Goal: Information Seeking & Learning: Learn about a topic

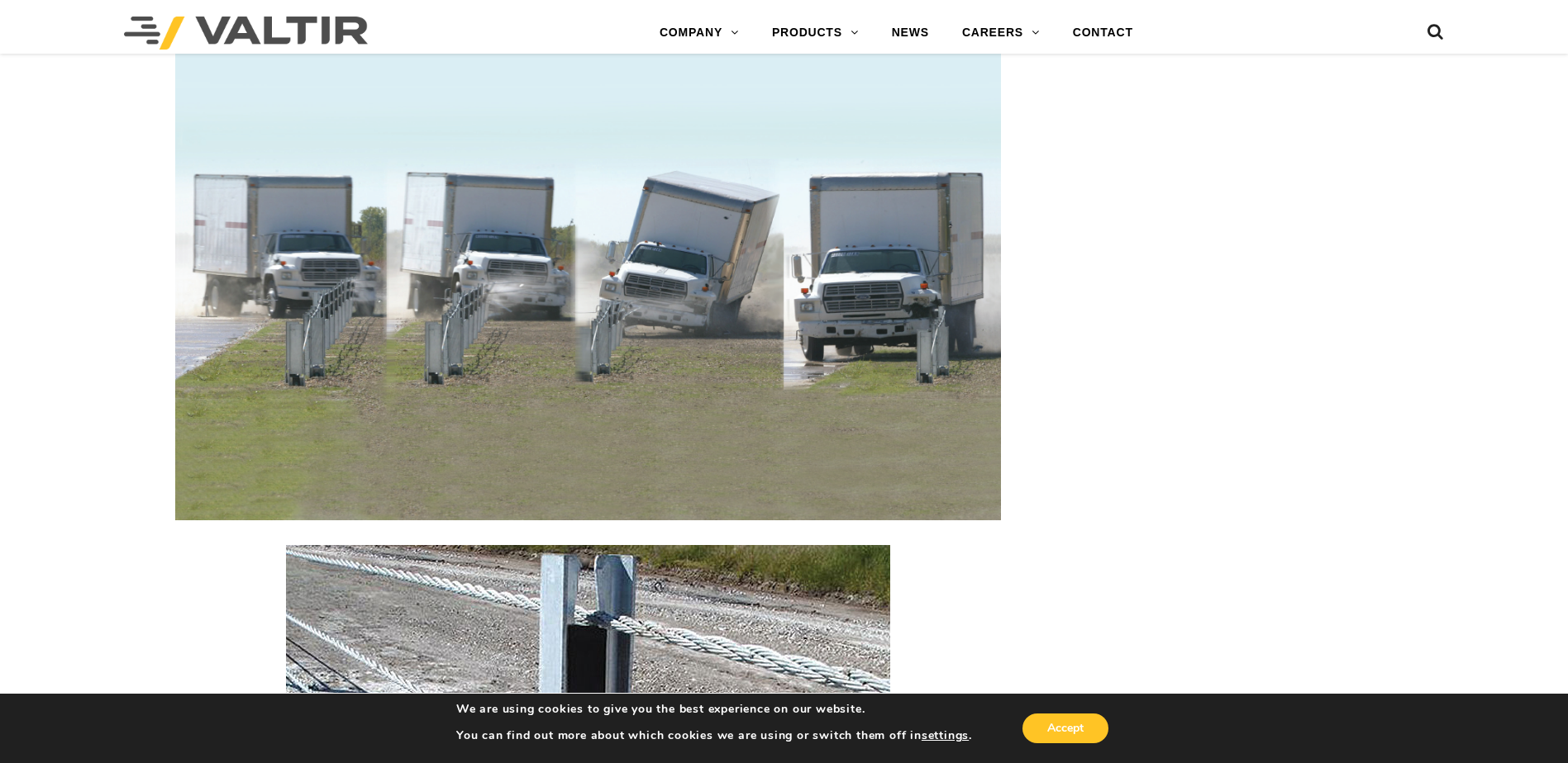
scroll to position [1900, 0]
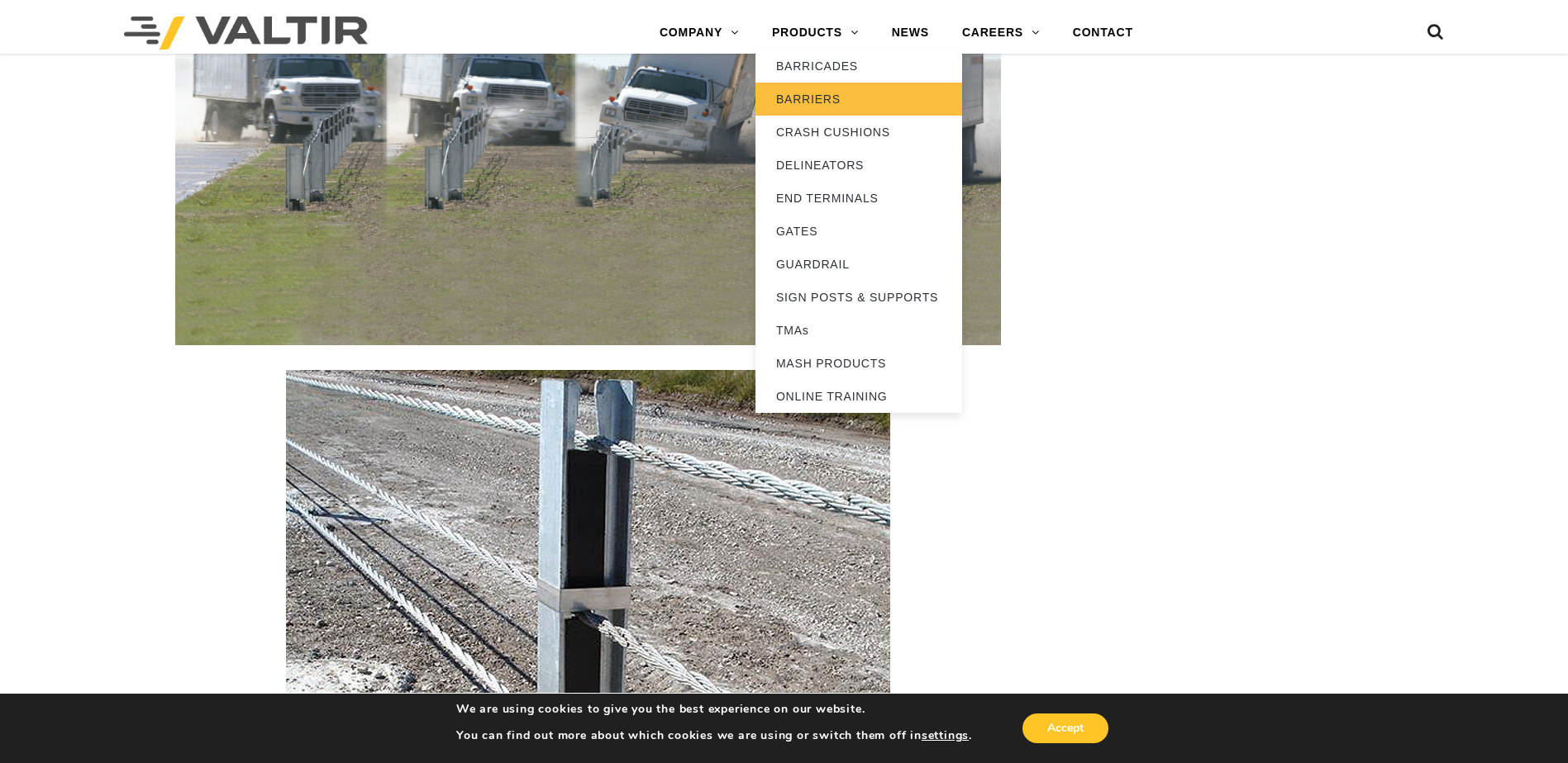
click at [825, 97] on link "BARRIERS" at bounding box center [858, 99] width 207 height 33
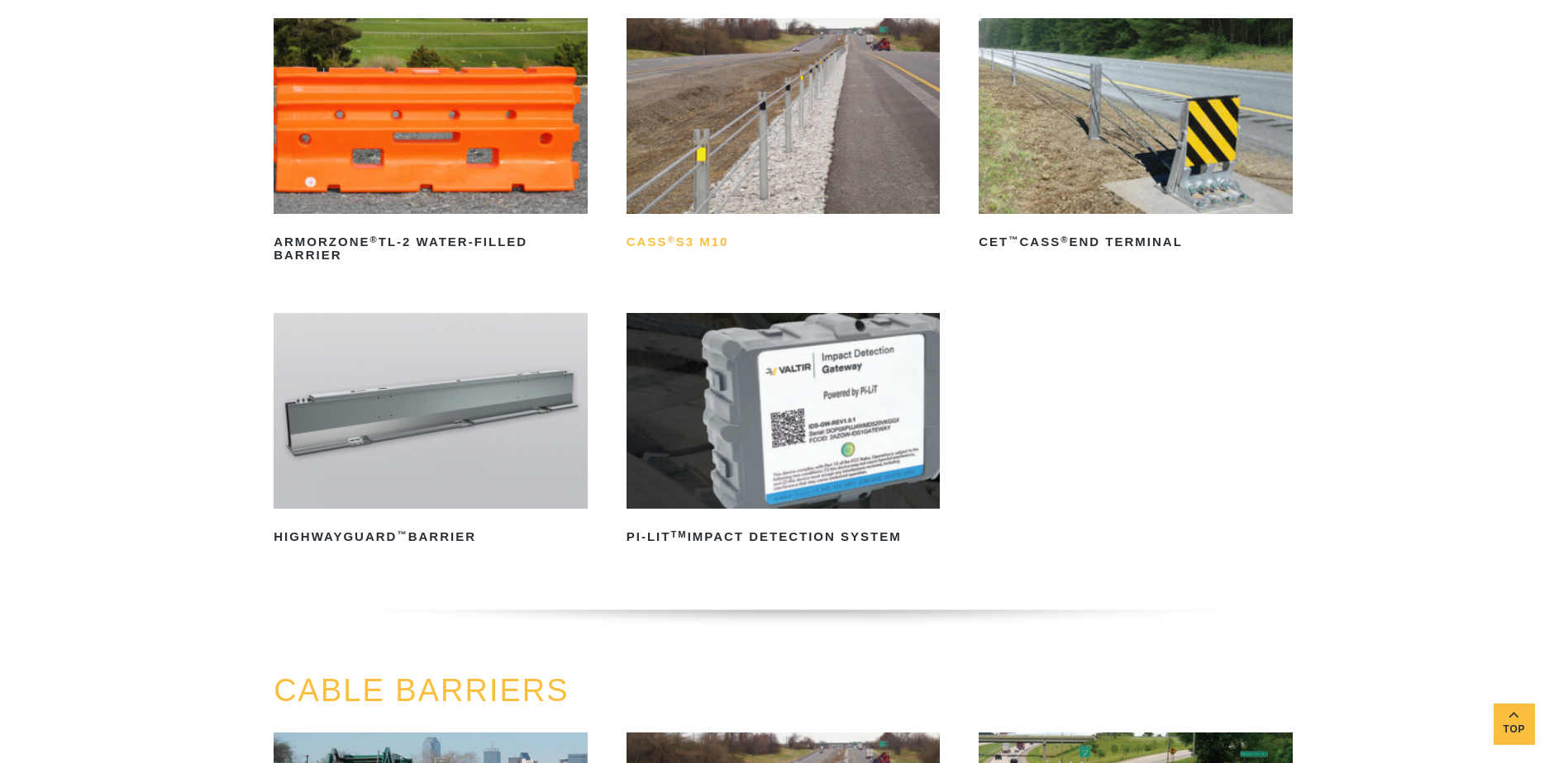
scroll to position [165, 0]
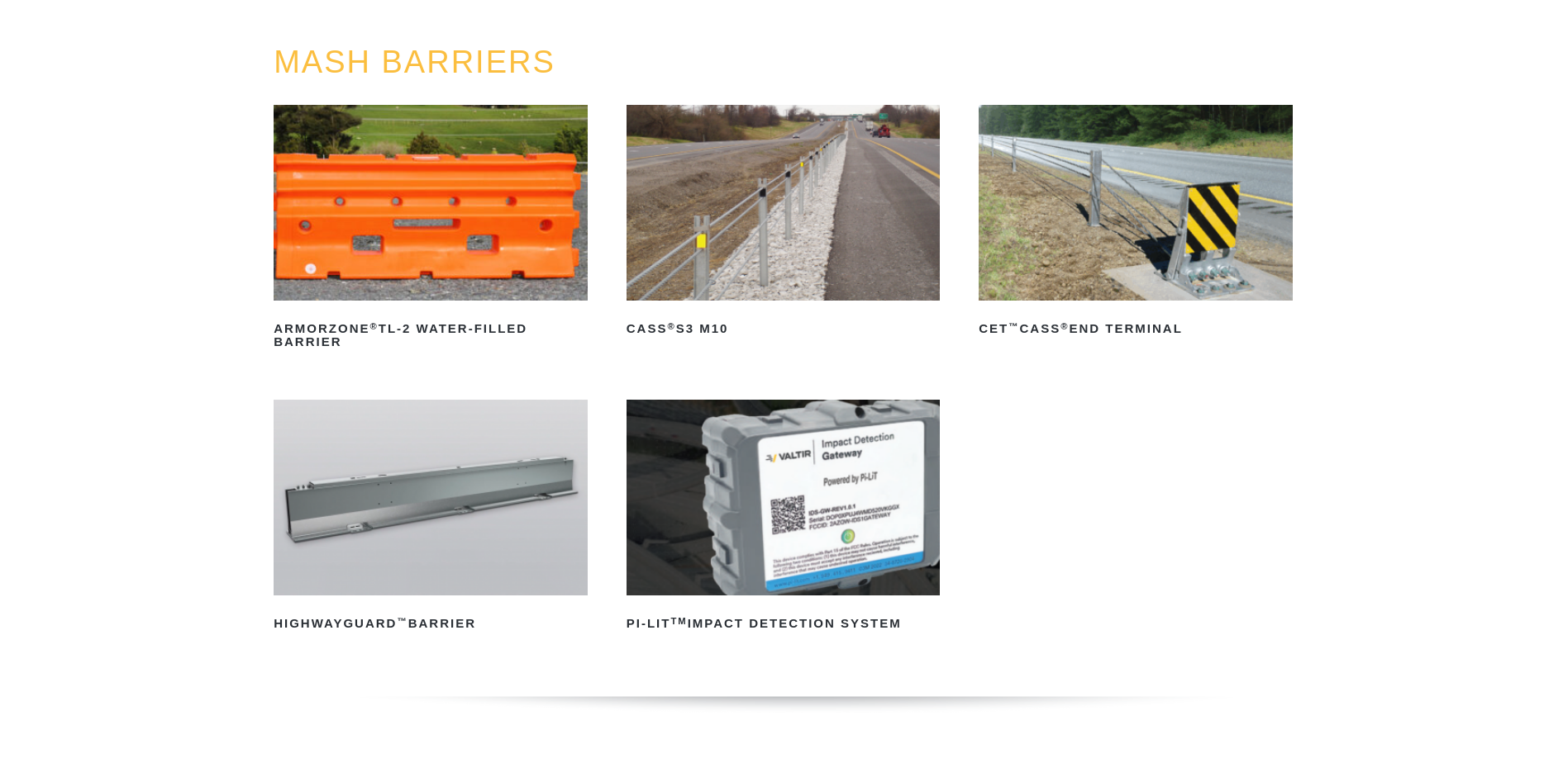
click at [709, 309] on link "CASS ® S3 M10" at bounding box center [783, 224] width 314 height 237
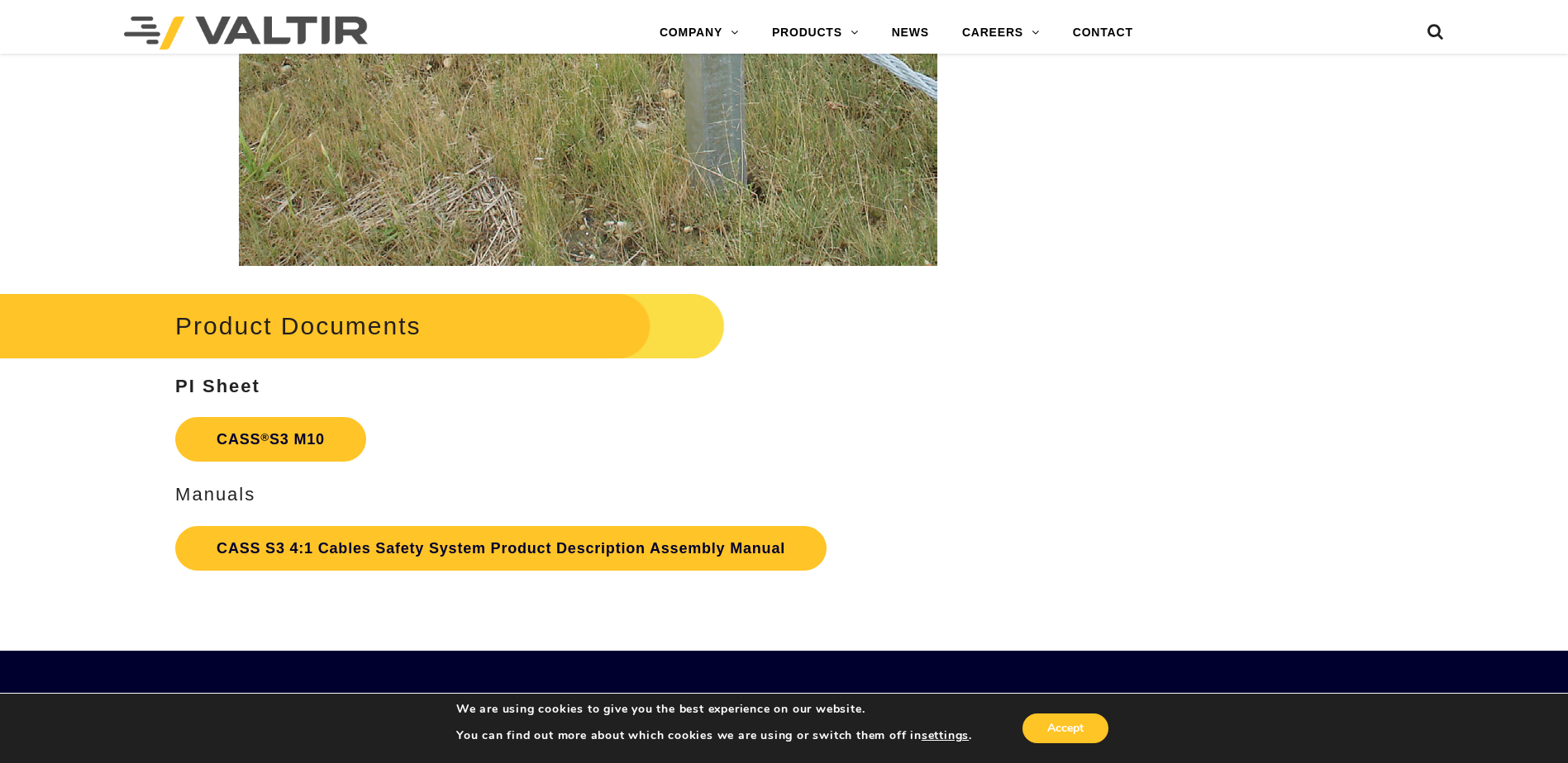
scroll to position [3470, 0]
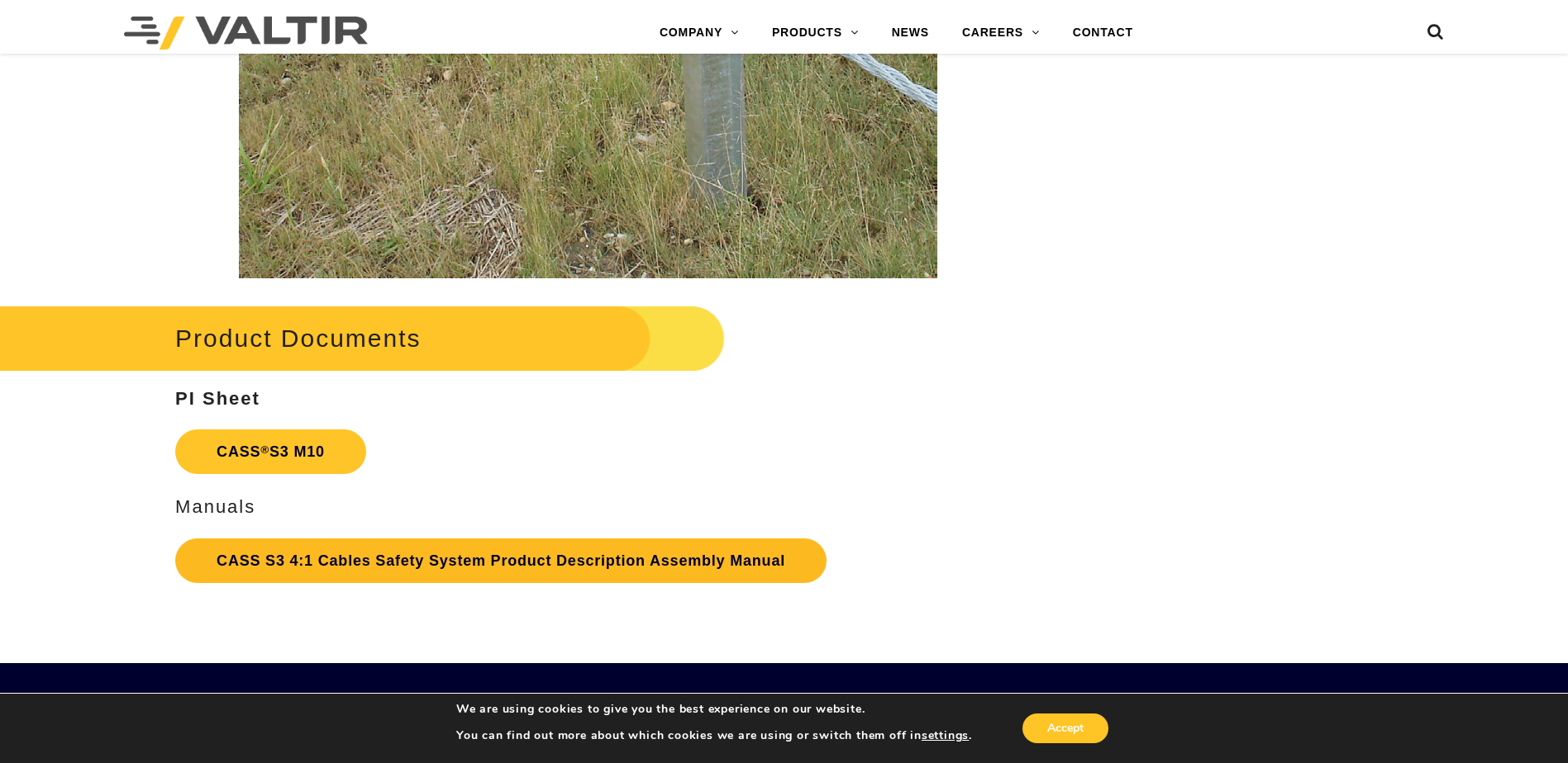
click at [394, 565] on link "CASS S3 4:1 Cables Safety System Product Description Assembly Manual" at bounding box center [500, 560] width 651 height 44
